Goal: Find specific page/section

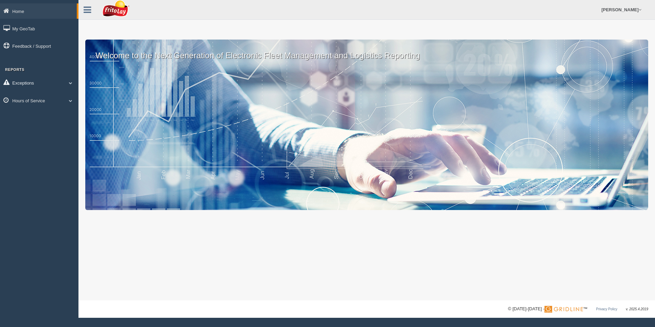
click at [71, 82] on span at bounding box center [70, 82] width 9 height 3
click at [71, 82] on span at bounding box center [67, 82] width 9 height 3
click at [72, 102] on span at bounding box center [70, 100] width 9 height 3
click at [36, 117] on link "HOS Explanation Reports" at bounding box center [44, 116] width 65 height 12
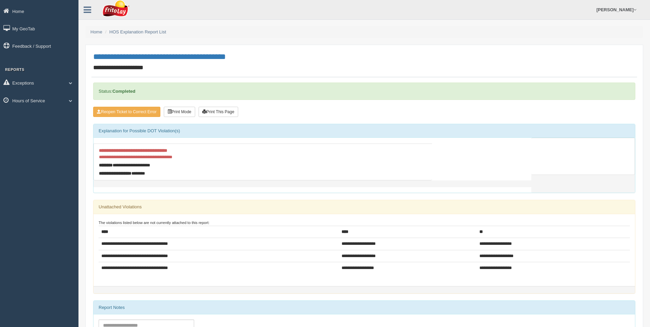
scroll to position [34, 0]
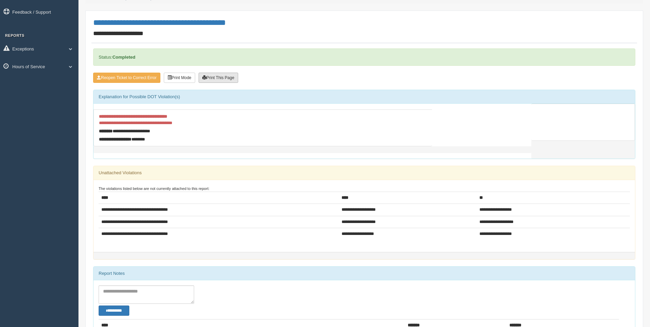
click at [214, 76] on button "Print This Page" at bounding box center [219, 78] width 40 height 10
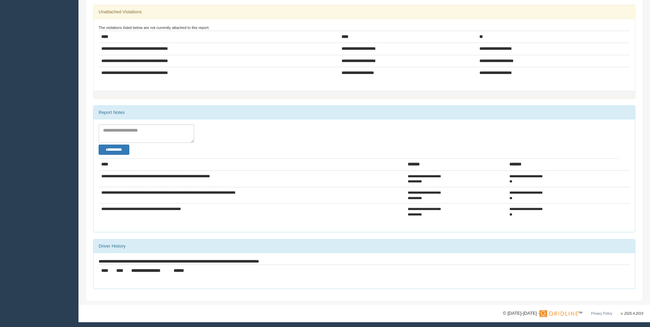
scroll to position [197, 0]
